Goal: Task Accomplishment & Management: Use online tool/utility

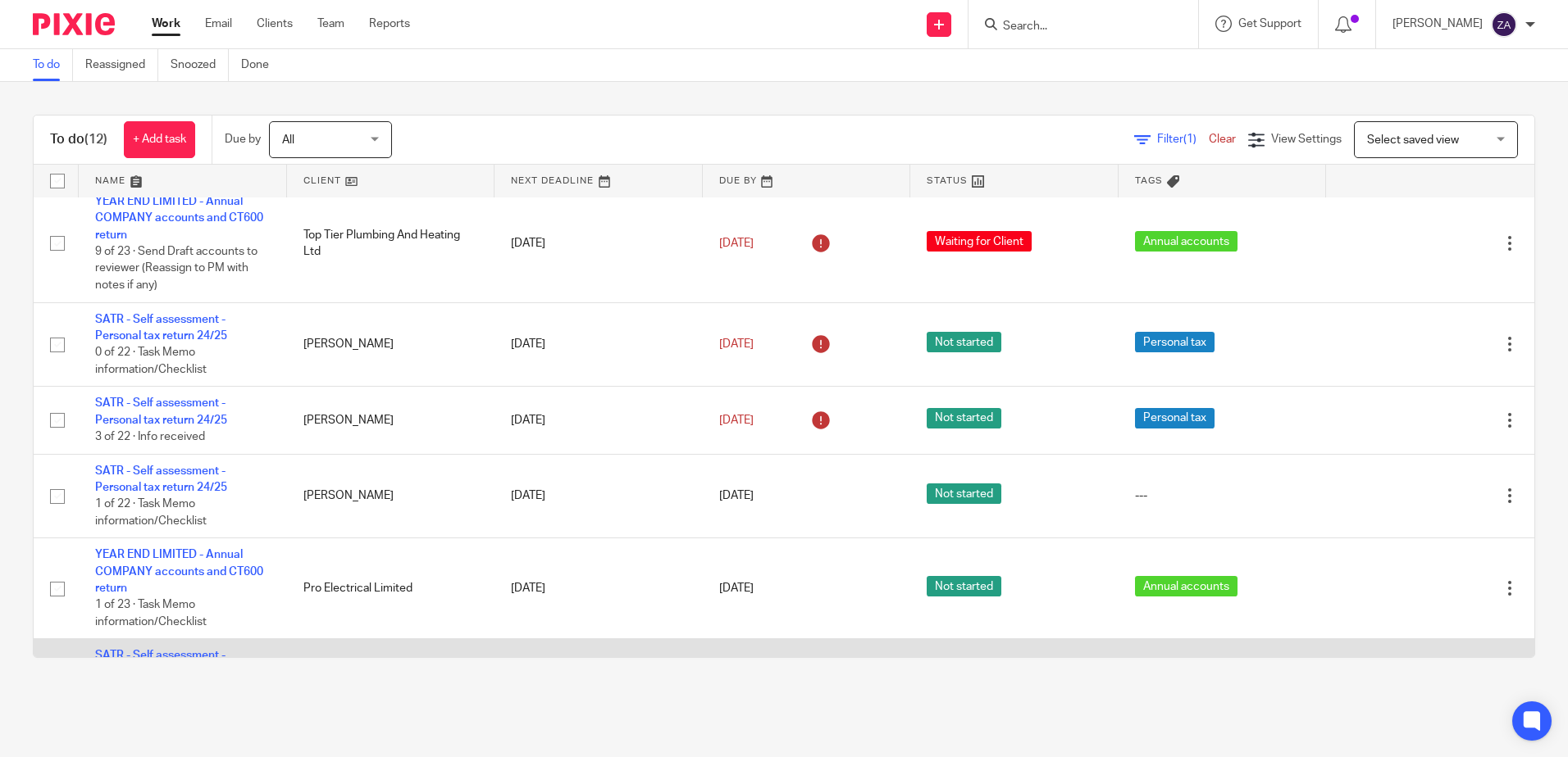
scroll to position [410, 0]
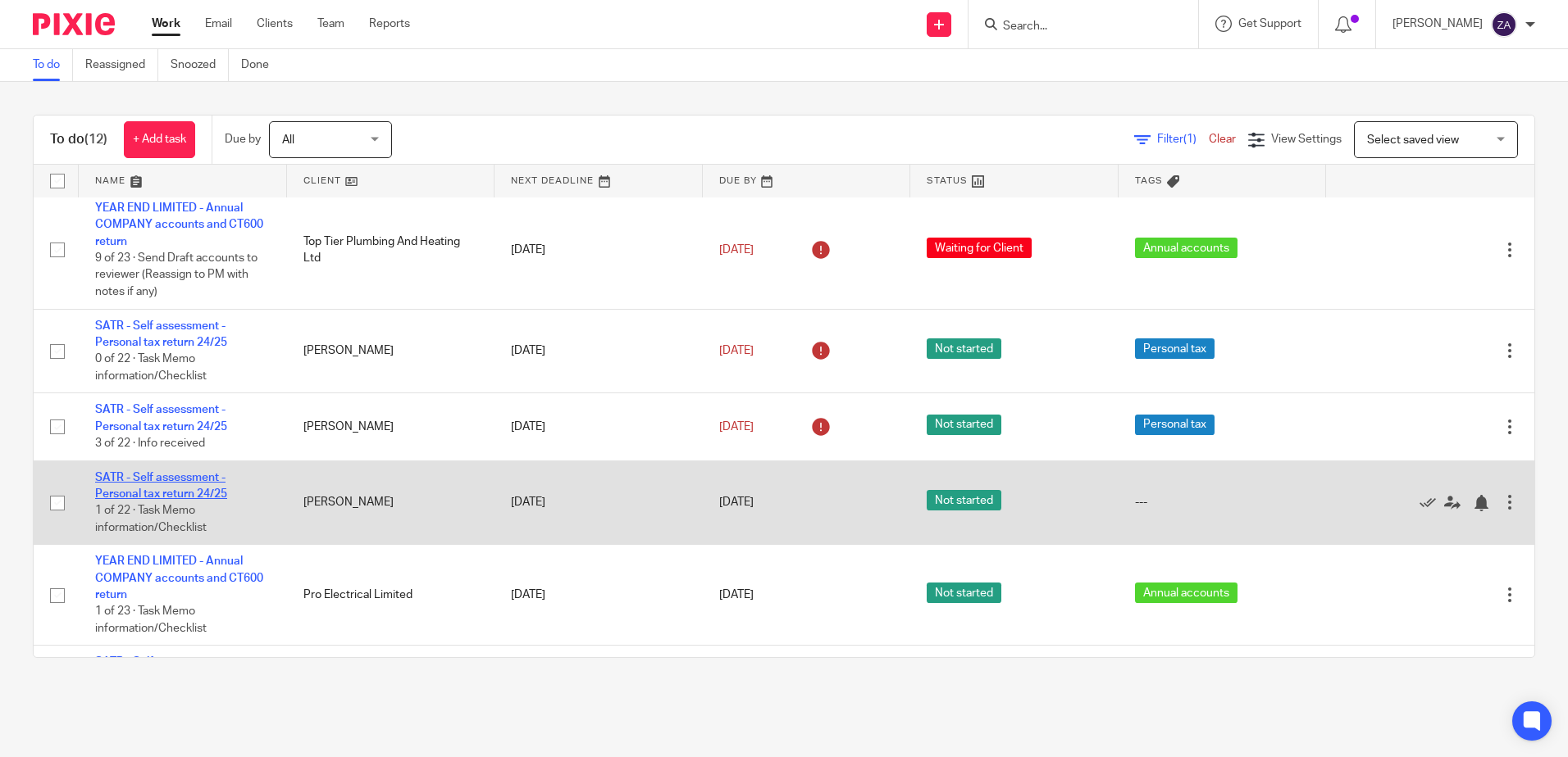
click at [156, 500] on link "SATR - Self assessment - Personal tax return 24/25" at bounding box center [160, 486] width 132 height 28
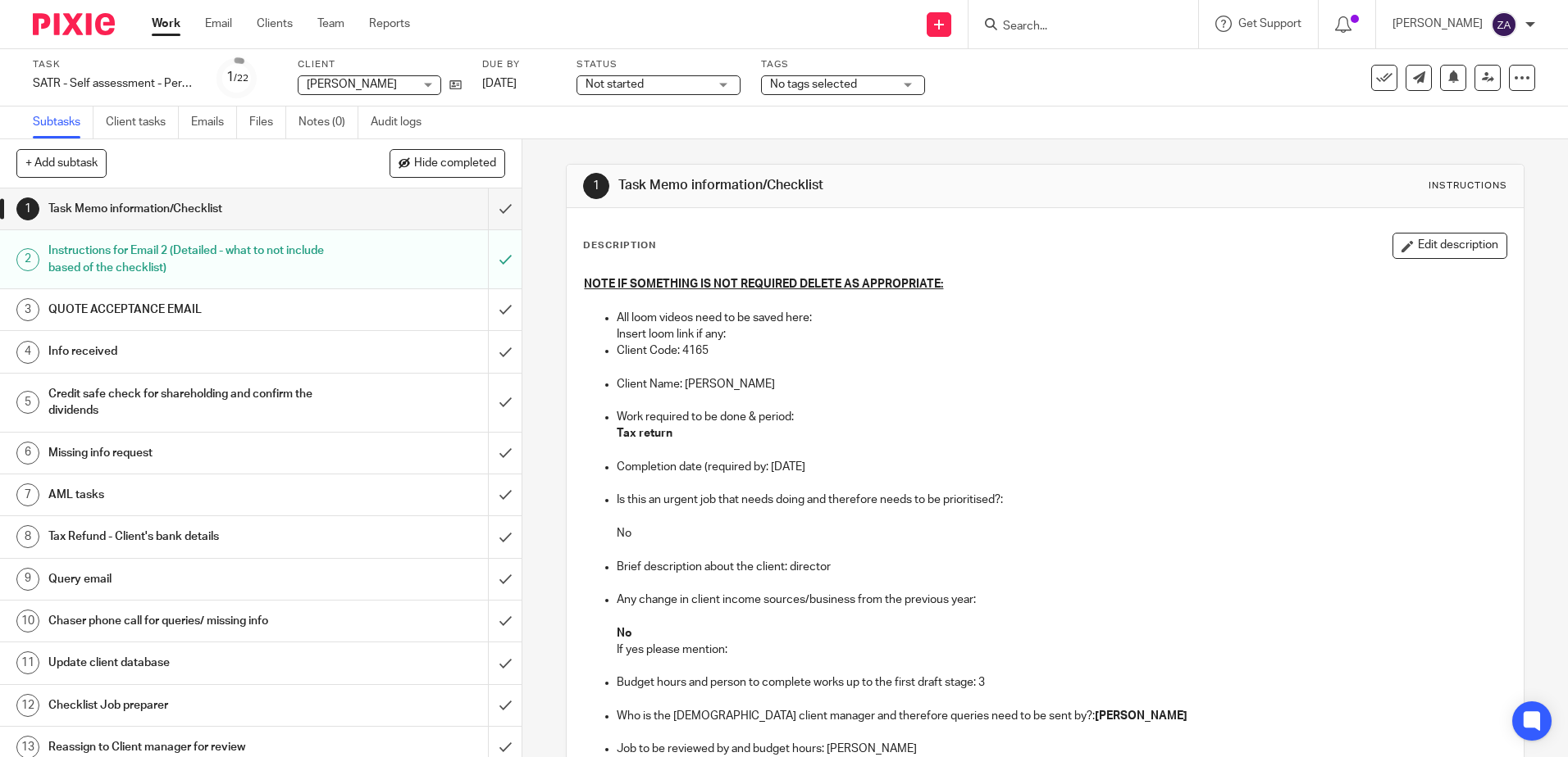
click at [170, 23] on link "Work" at bounding box center [165, 24] width 29 height 17
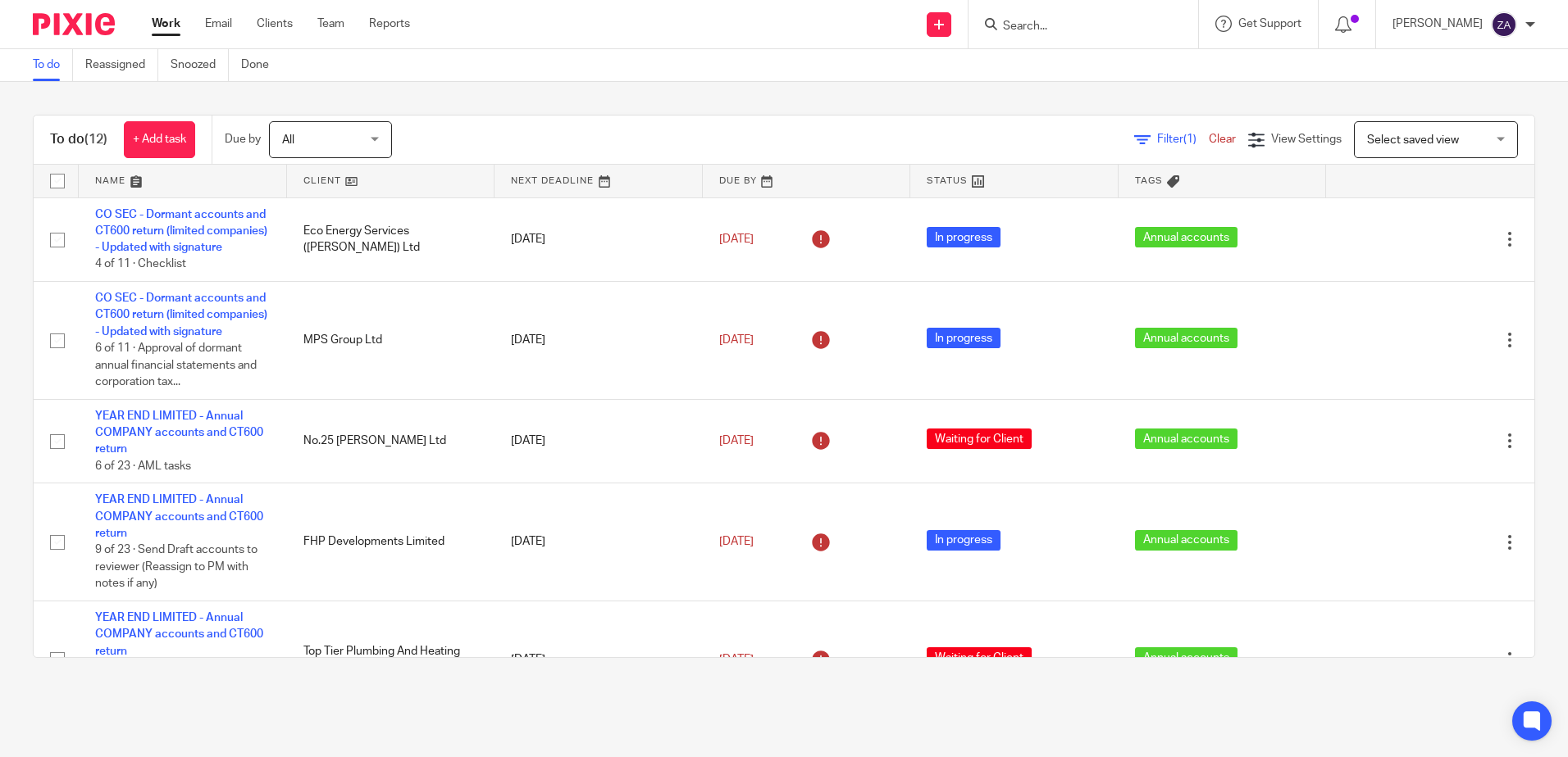
scroll to position [656, 0]
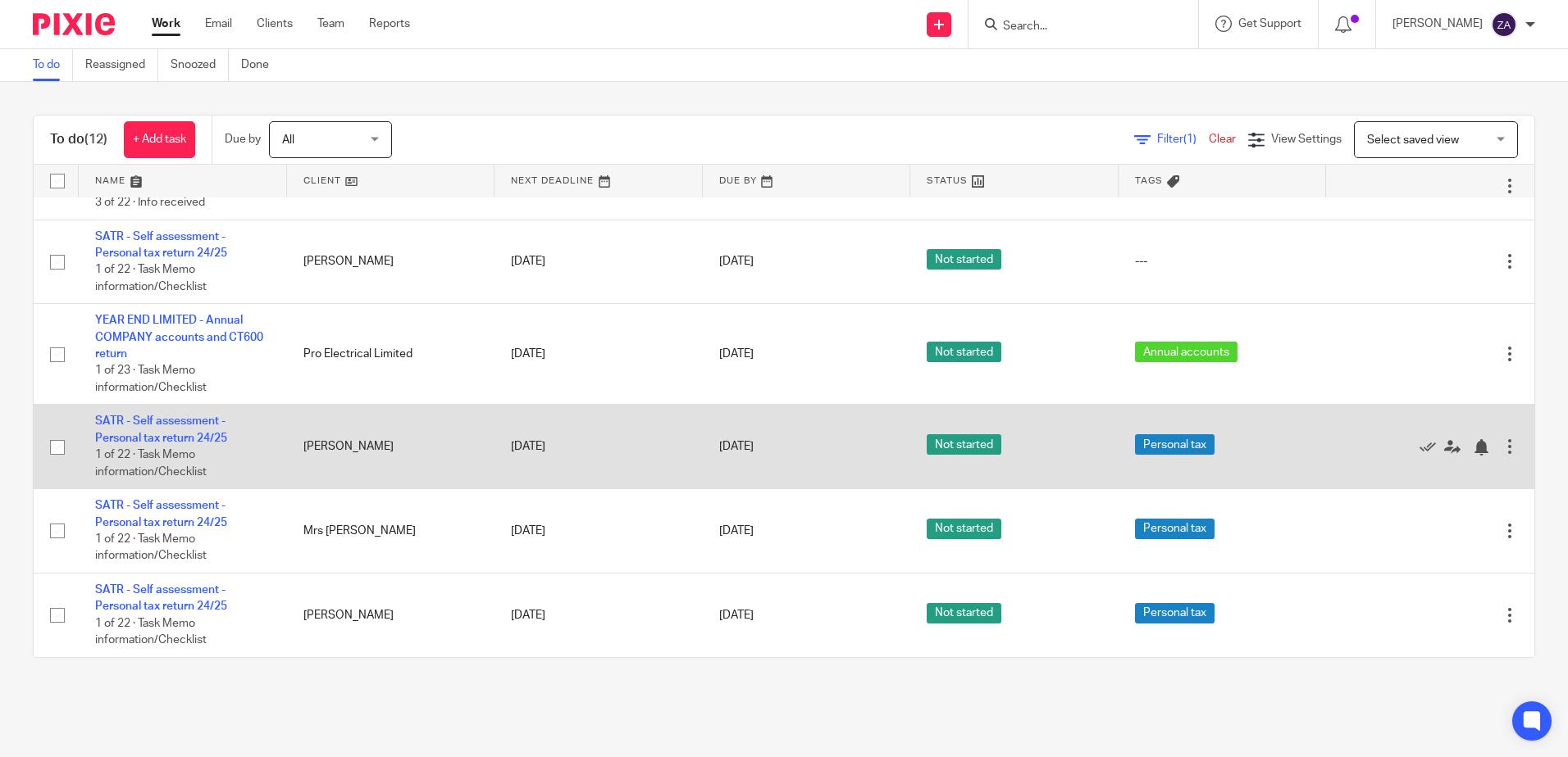
click at [150, 457] on td "SATR - Self assessment - Personal tax return 24/25 1 of 22 · Task Memo informat…" at bounding box center [183, 447] width 209 height 85
click at [164, 444] on link "SATR - Self assessment - Personal tax return 24/25" at bounding box center [160, 430] width 132 height 28
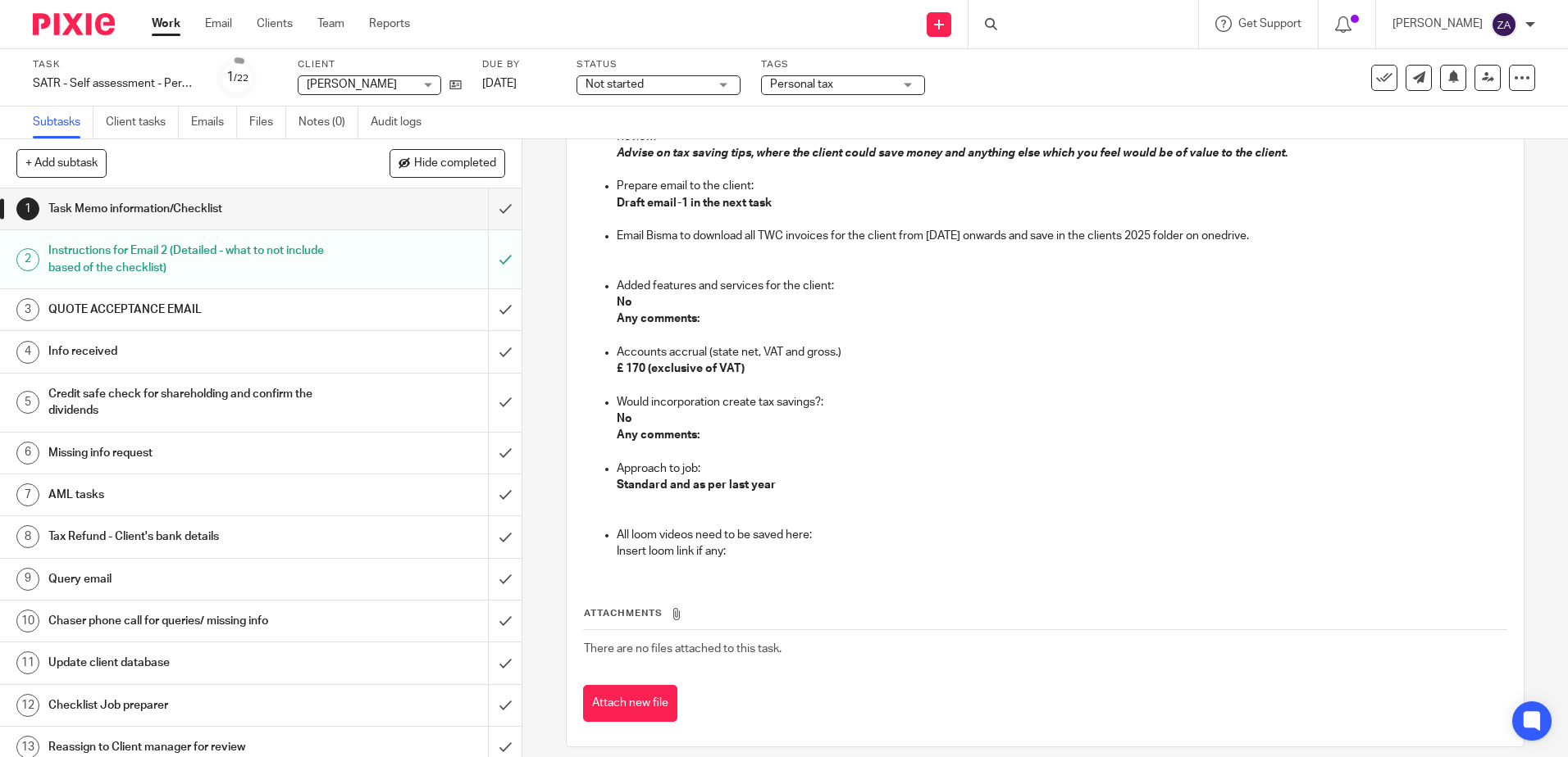
scroll to position [1526, 0]
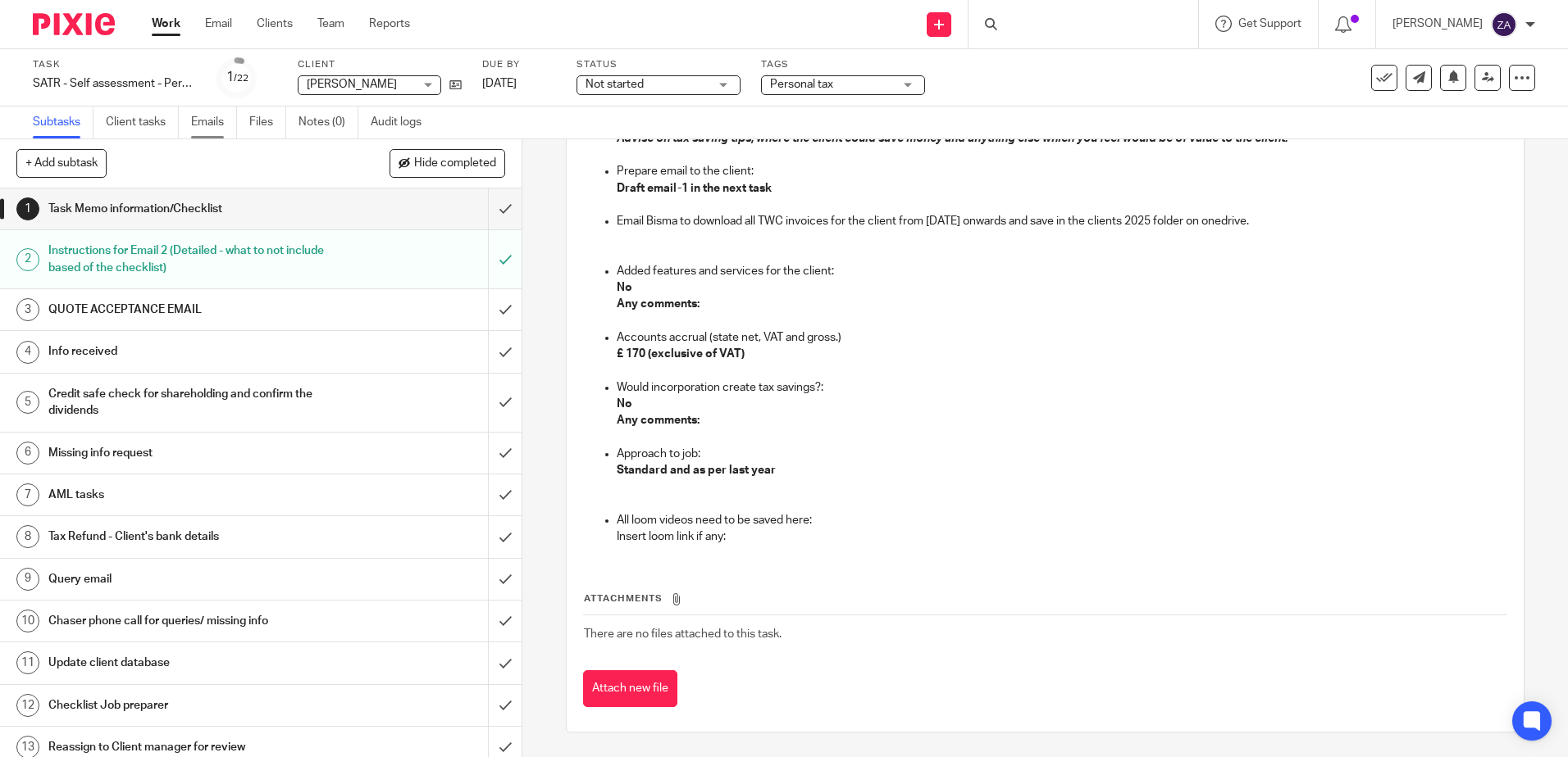
click at [204, 122] on link "Emails" at bounding box center [214, 122] width 46 height 32
